Goal: Task Accomplishment & Management: Manage account settings

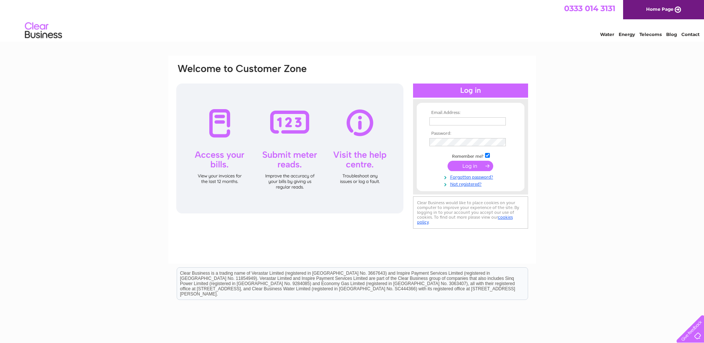
click at [442, 121] on input "text" at bounding box center [467, 121] width 76 height 8
type input "[EMAIL_ADDRESS][DOMAIN_NAME]"
click at [477, 167] on input "submit" at bounding box center [470, 166] width 46 height 10
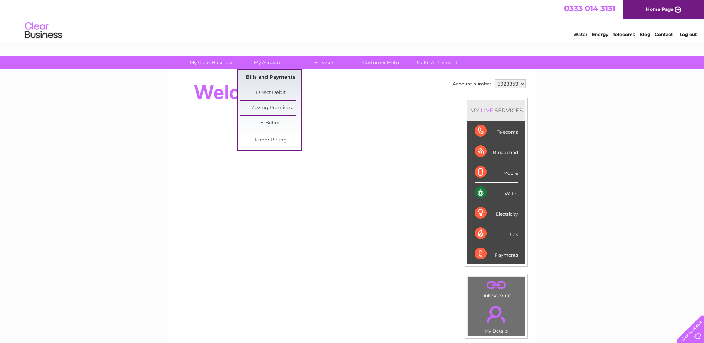
click at [267, 79] on link "Bills and Payments" at bounding box center [270, 77] width 61 height 15
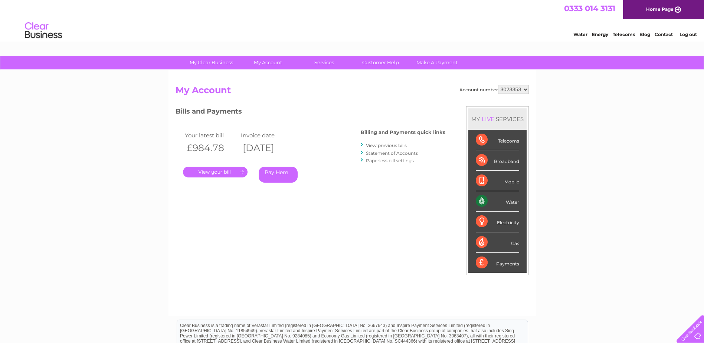
click at [213, 172] on link "." at bounding box center [215, 172] width 65 height 11
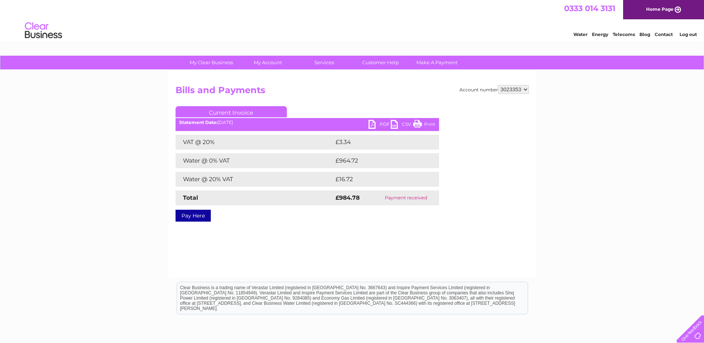
click at [371, 123] on link "PDF" at bounding box center [379, 125] width 22 height 11
